Goal: Communication & Community: Answer question/provide support

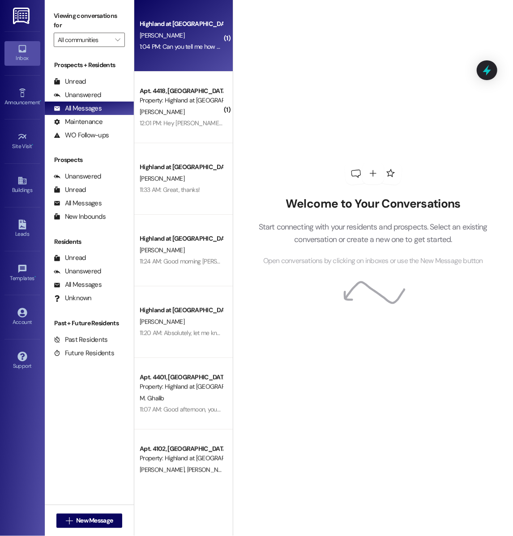
click at [182, 39] on div "[PERSON_NAME]" at bounding box center [181, 35] width 85 height 11
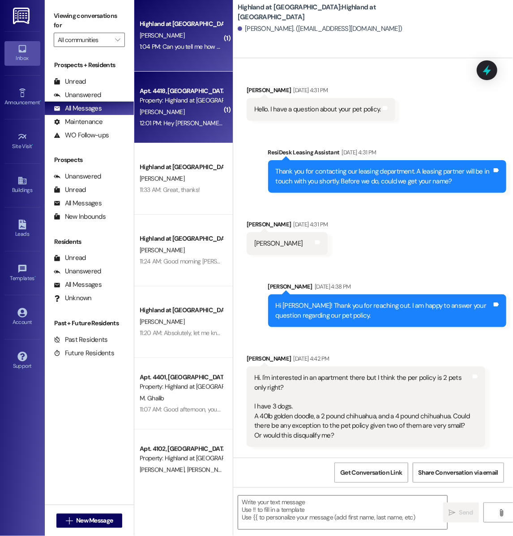
scroll to position [5190, 0]
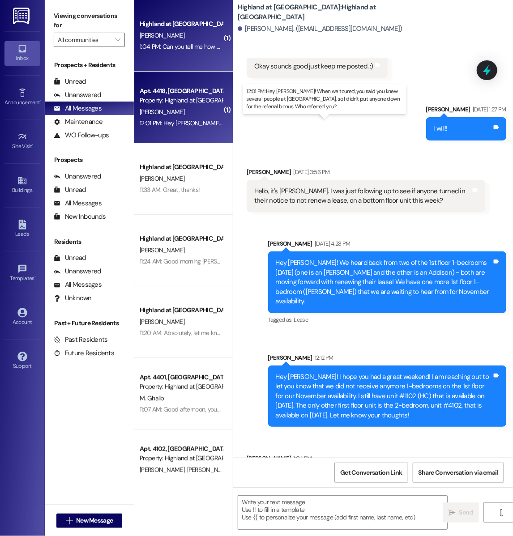
click at [184, 124] on div "12:01 PM: Hey [PERSON_NAME]! When we toured, you said you knew several people a…" at bounding box center [372, 123] width 464 height 8
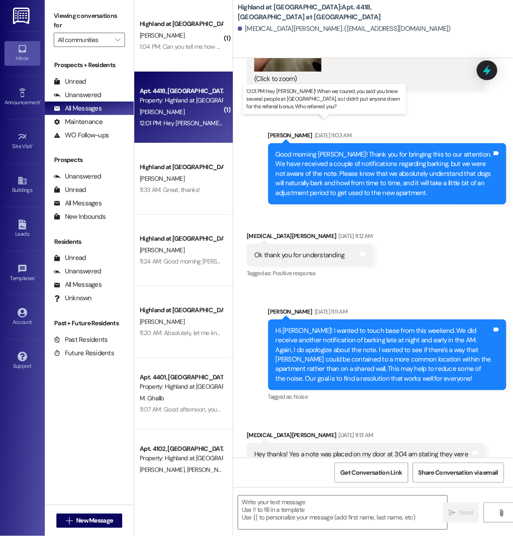
scroll to position [6679, 0]
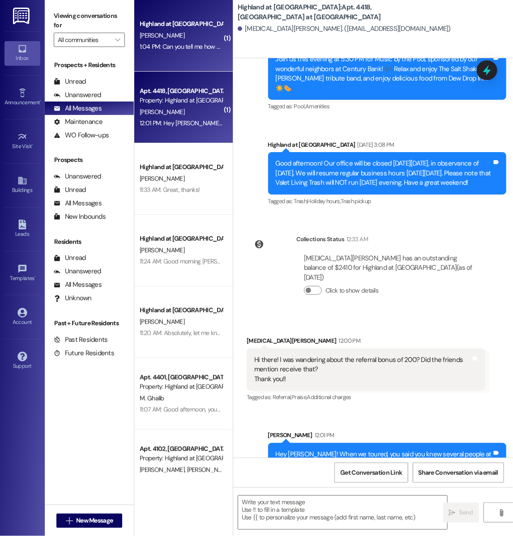
click at [184, 43] on div "1:04 PM: Can you tell me how much rent in 4102 would be and how much move in co…" at bounding box center [258, 47] width 237 height 8
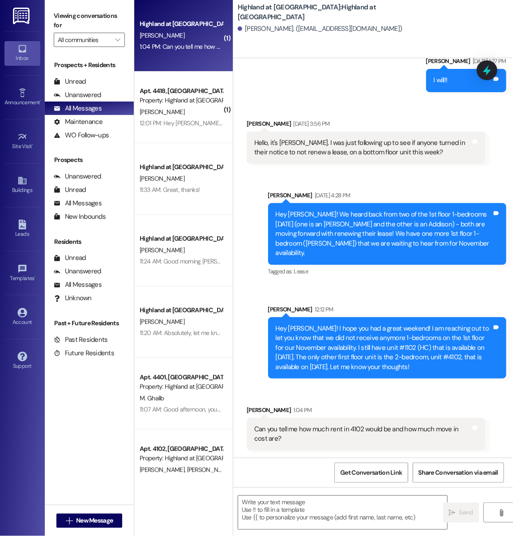
scroll to position [5190, 0]
